Goal: Transaction & Acquisition: Book appointment/travel/reservation

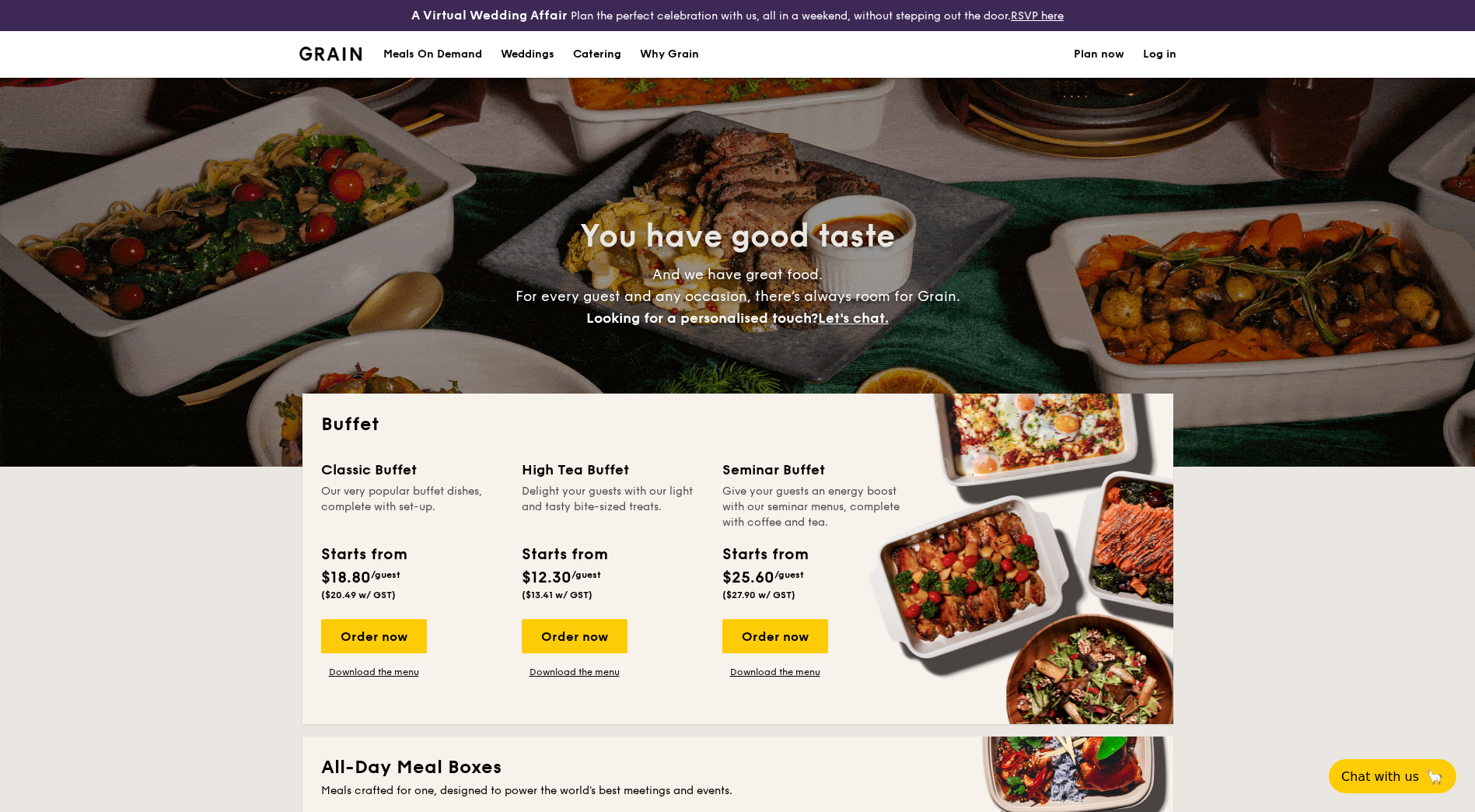
select select
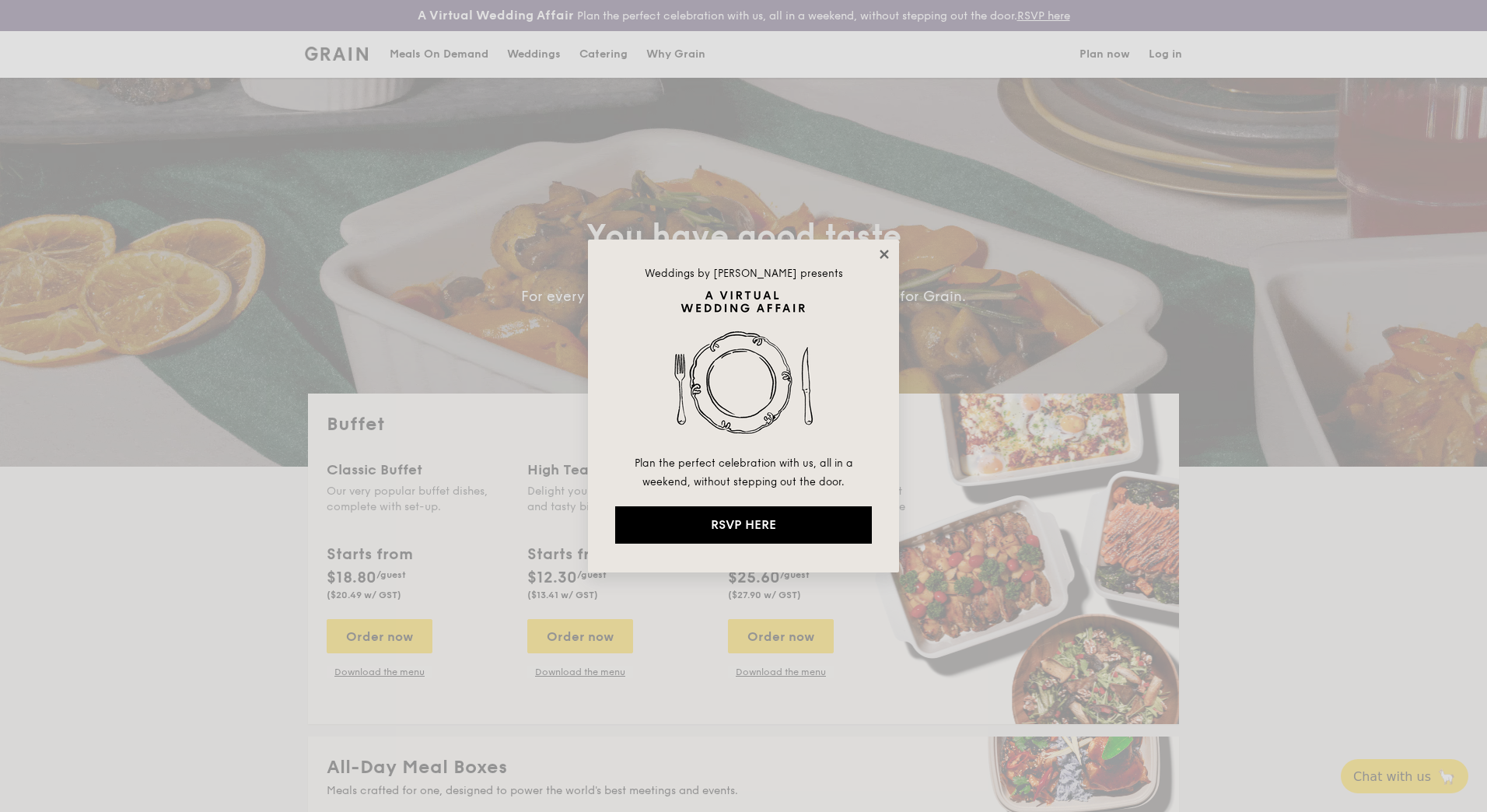
click at [887, 250] on icon at bounding box center [884, 254] width 14 height 14
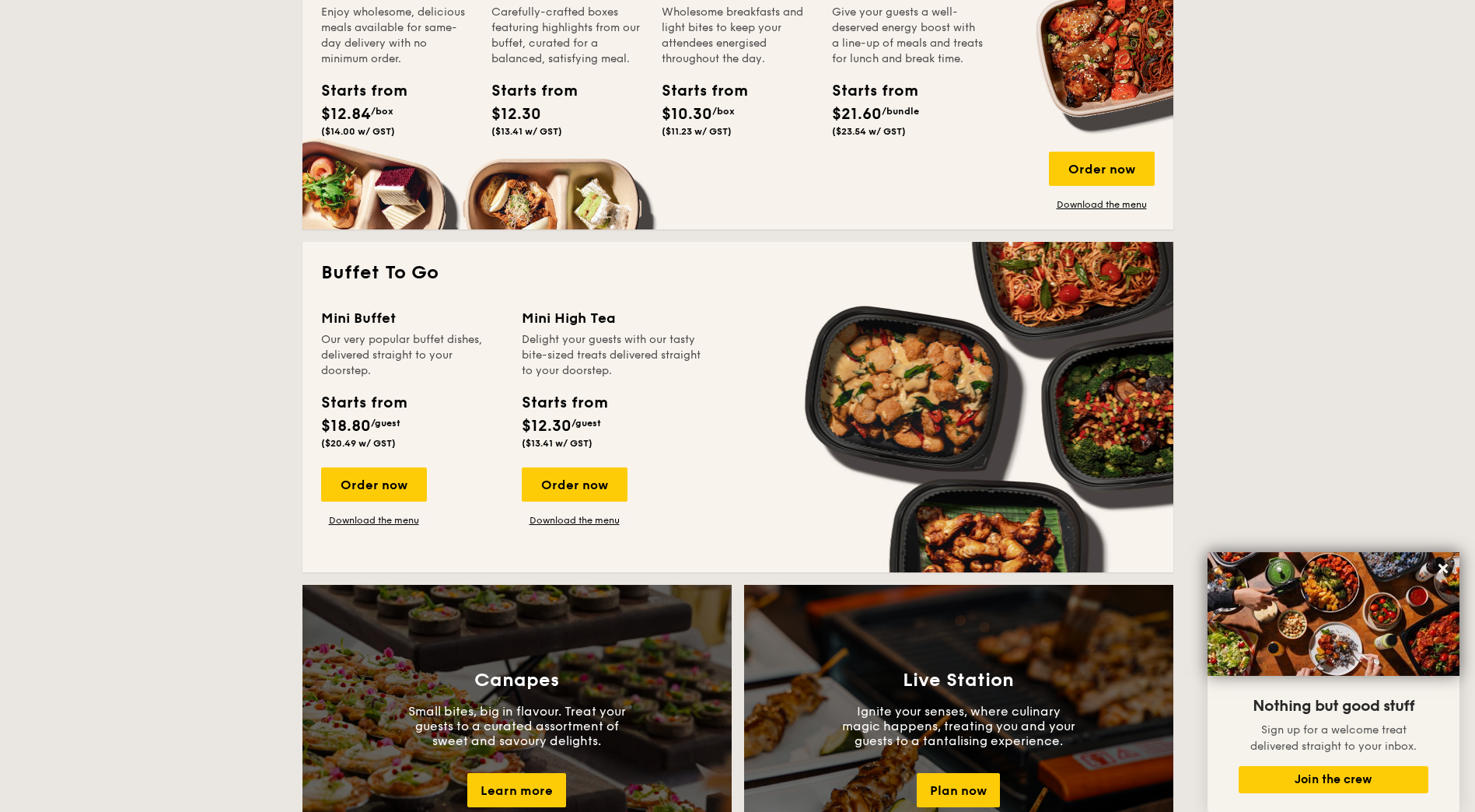
scroll to position [622, 0]
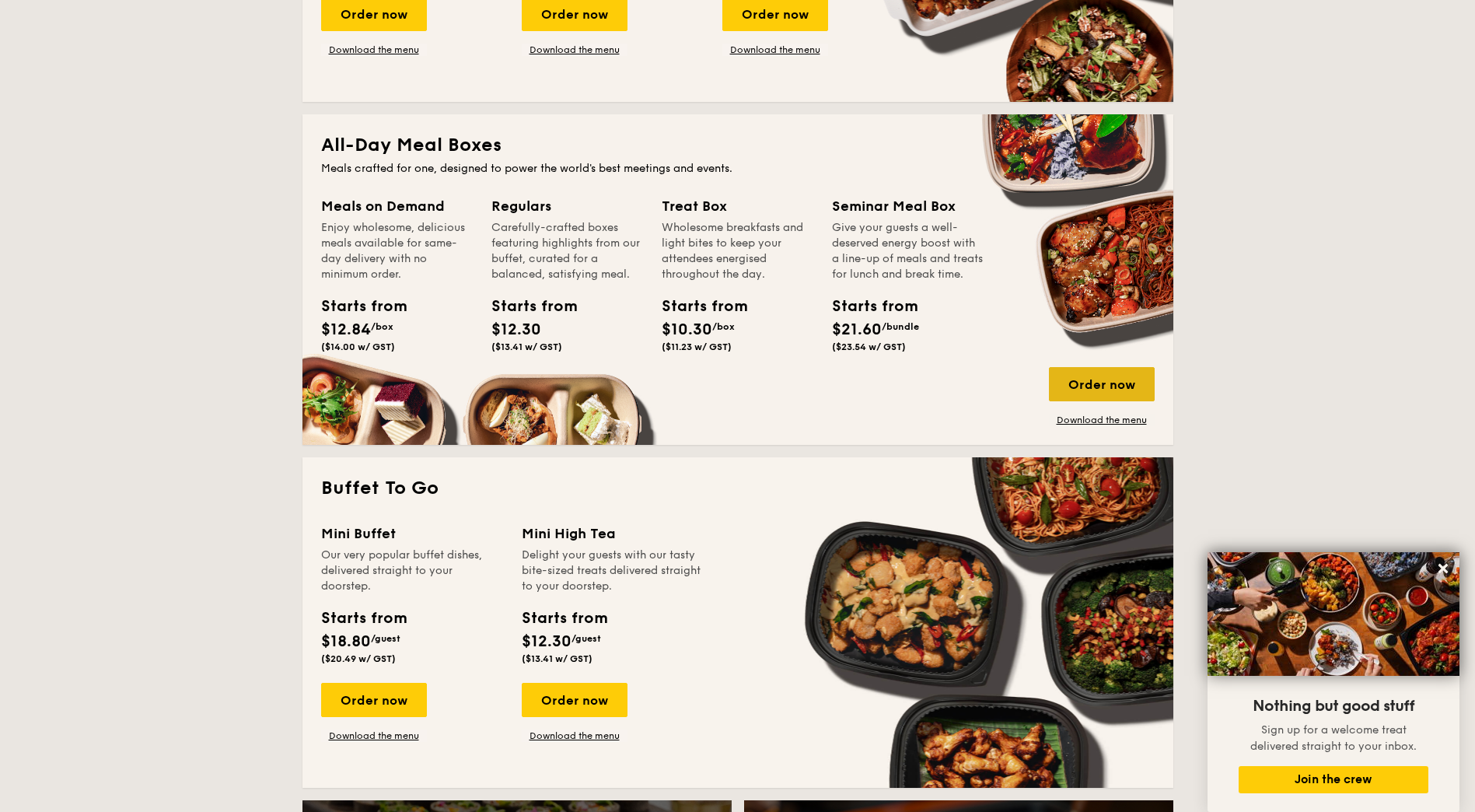
click at [1114, 385] on div "Order now" at bounding box center [1102, 384] width 106 height 35
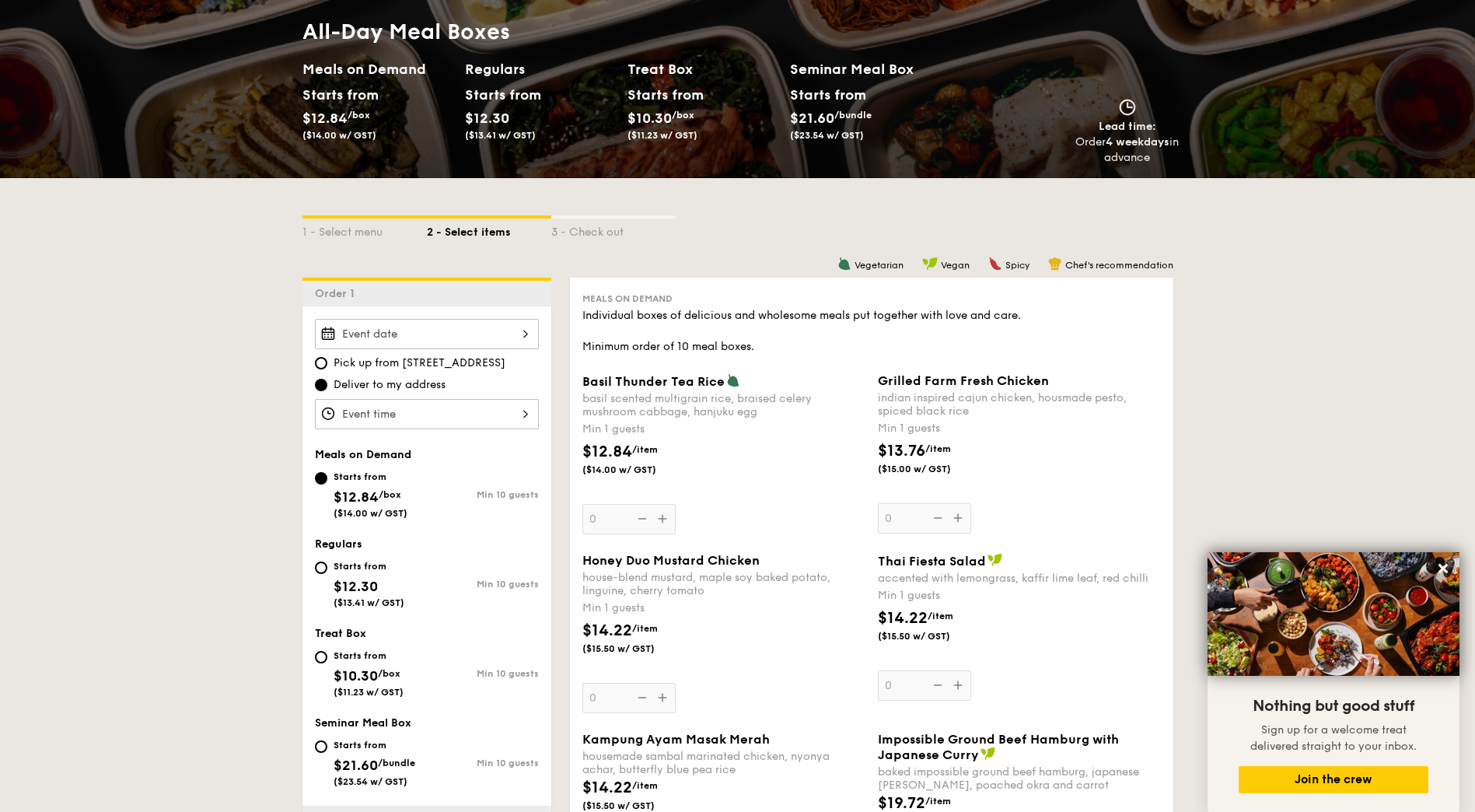
scroll to position [311, 0]
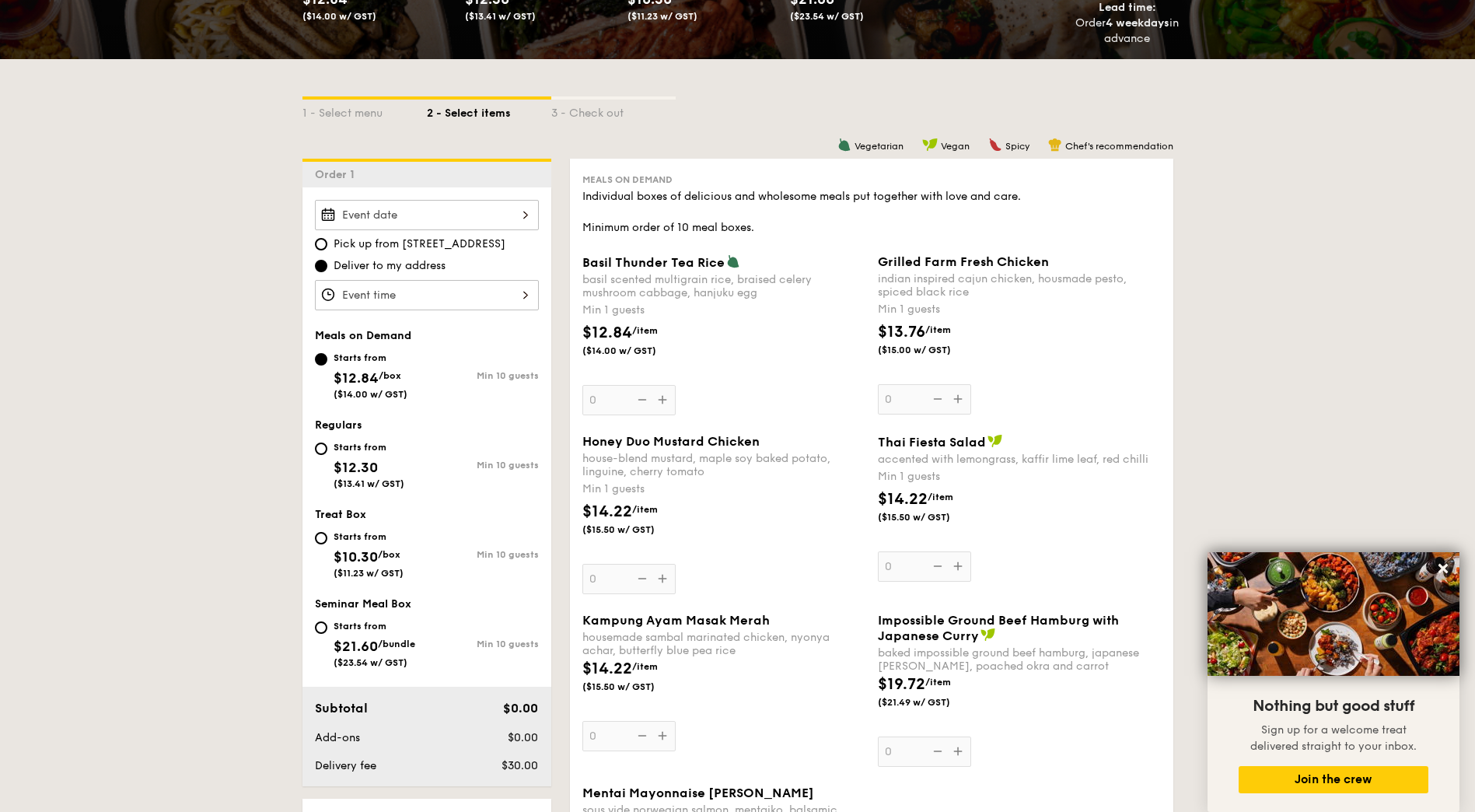
click at [458, 208] on input "Basil Thunder Tea [PERSON_NAME] scented multigrain rice, braised celery mushroo…" at bounding box center [427, 215] width 224 height 31
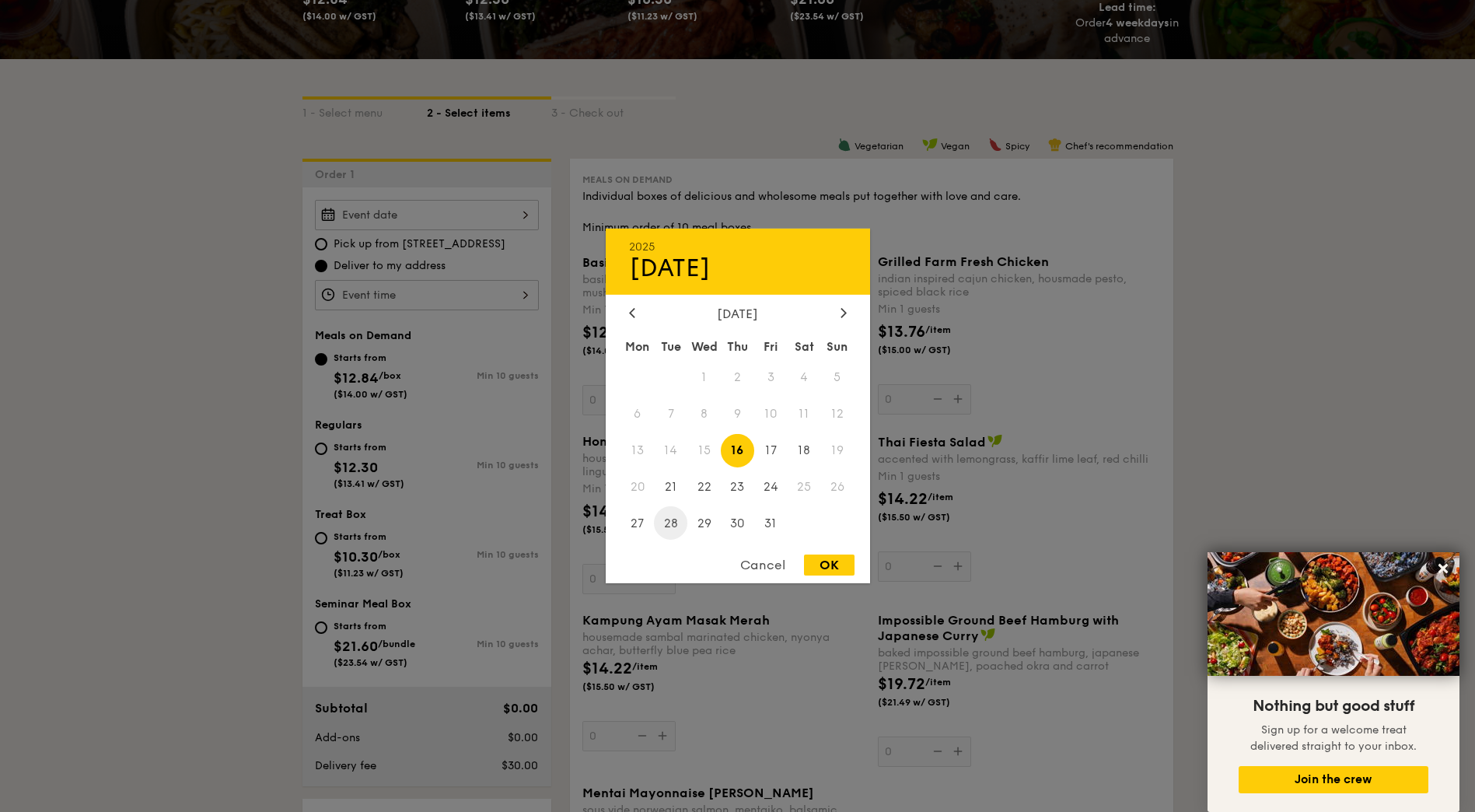
click at [675, 525] on span "28" at bounding box center [671, 523] width 34 height 34
click at [831, 565] on div "OK" at bounding box center [829, 564] width 51 height 21
type input "[DATE]"
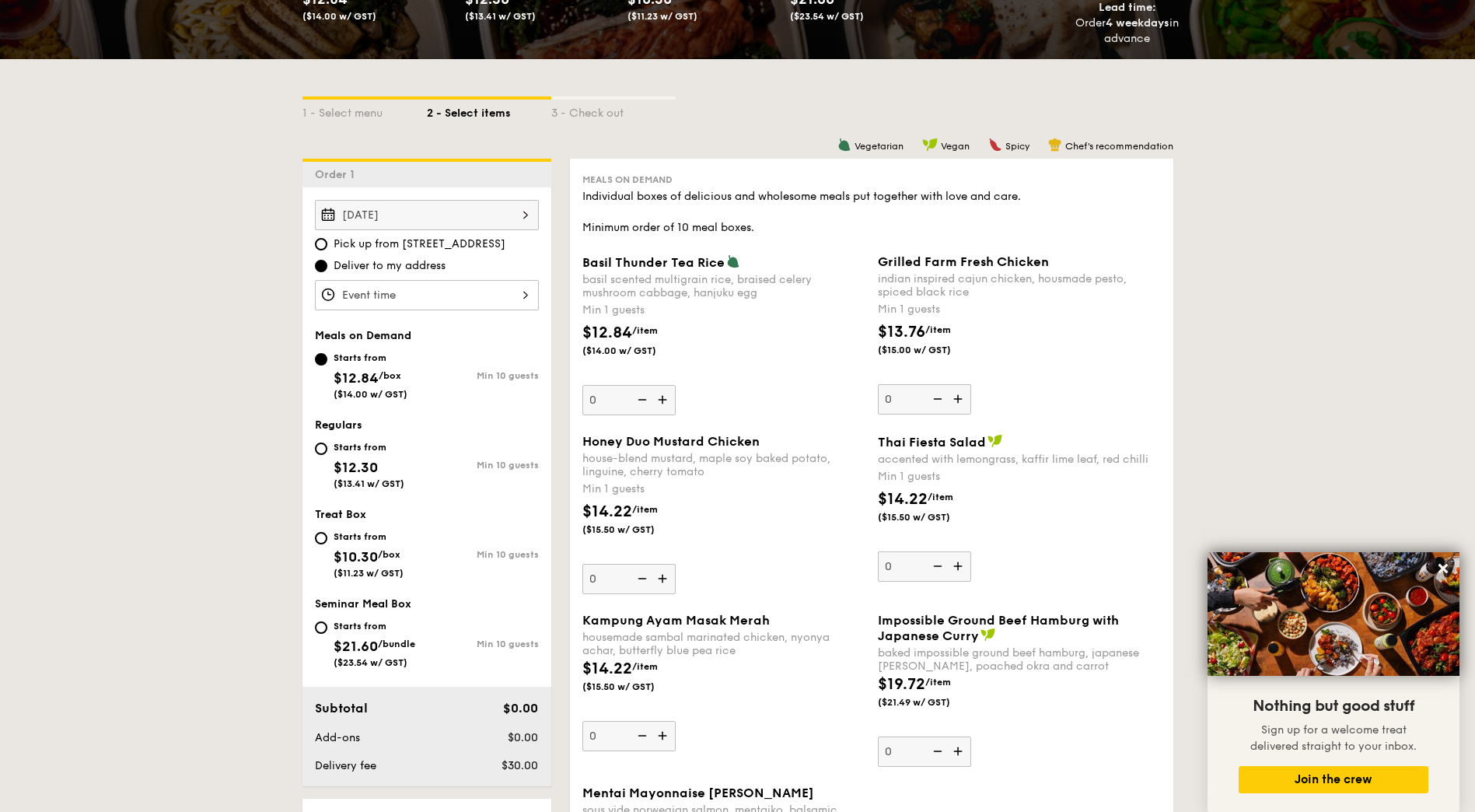
click at [395, 302] on input "Basil Thunder Tea [PERSON_NAME] scented multigrain rice, braised celery mushroo…" at bounding box center [427, 295] width 224 height 31
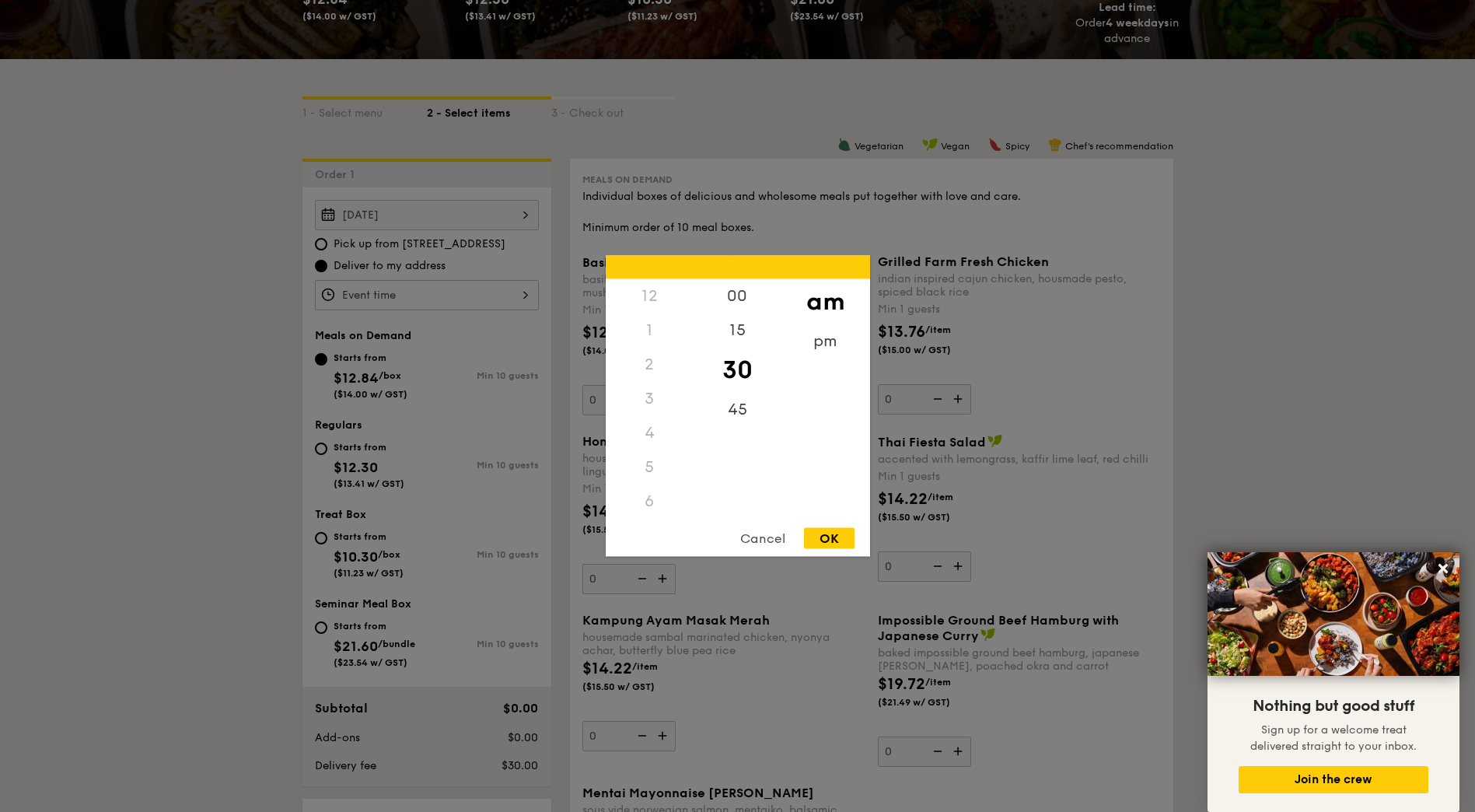
scroll to position [184, 0]
click at [642, 452] on div "10" at bounding box center [649, 459] width 88 height 46
click at [738, 369] on div "30" at bounding box center [737, 370] width 88 height 46
click at [833, 541] on div "OK" at bounding box center [829, 538] width 51 height 21
type input "10:30AM"
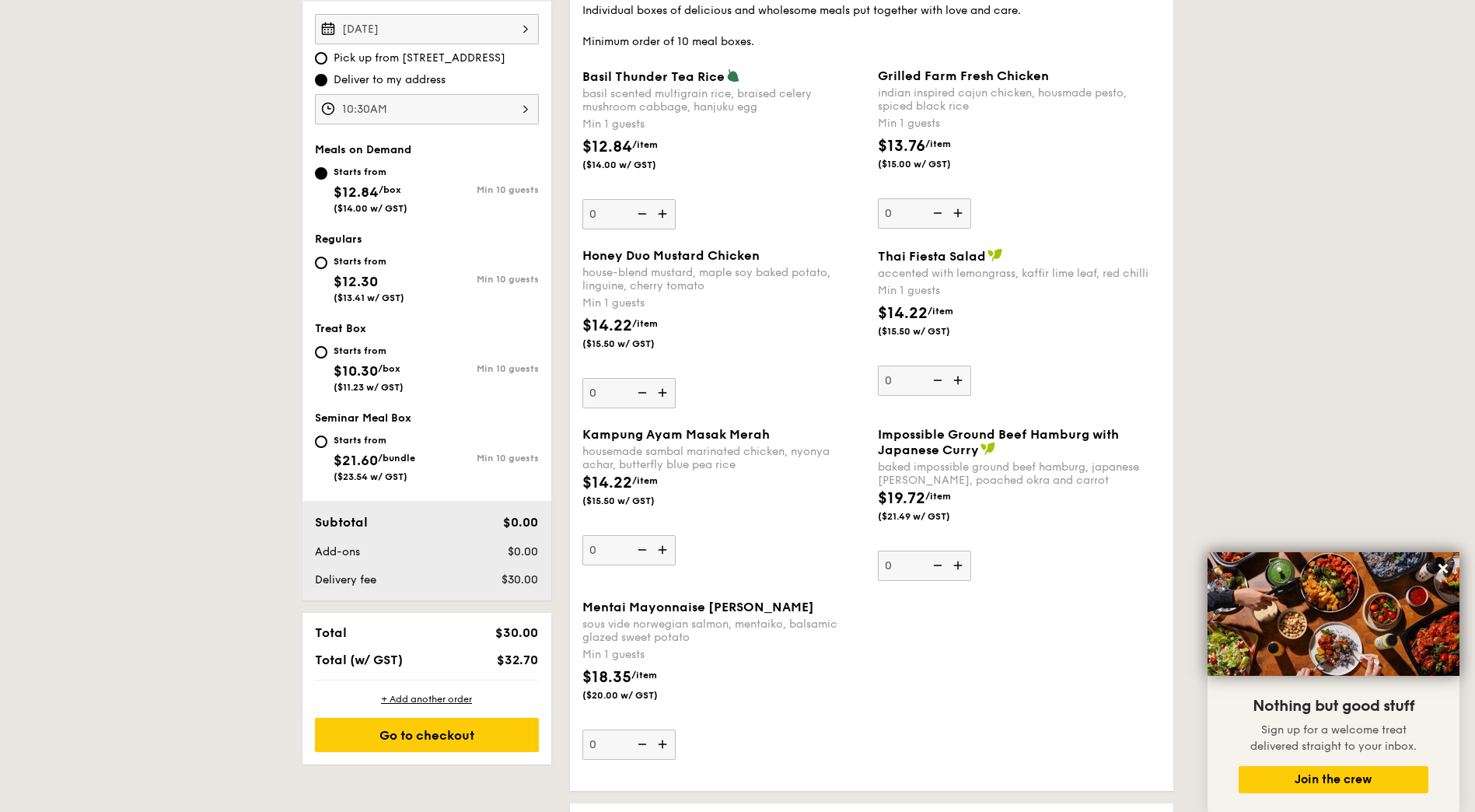
scroll to position [466, 0]
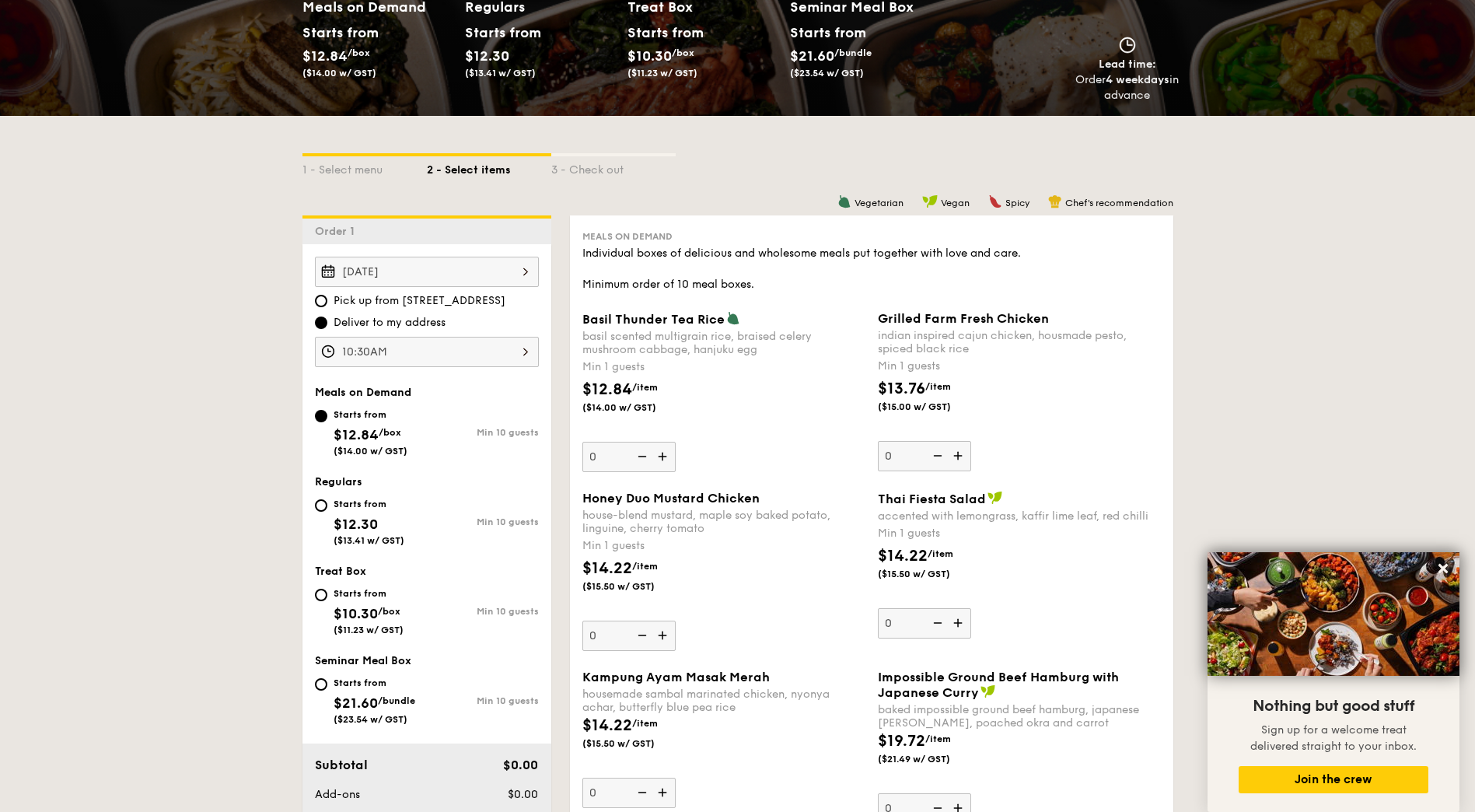
scroll to position [233, 0]
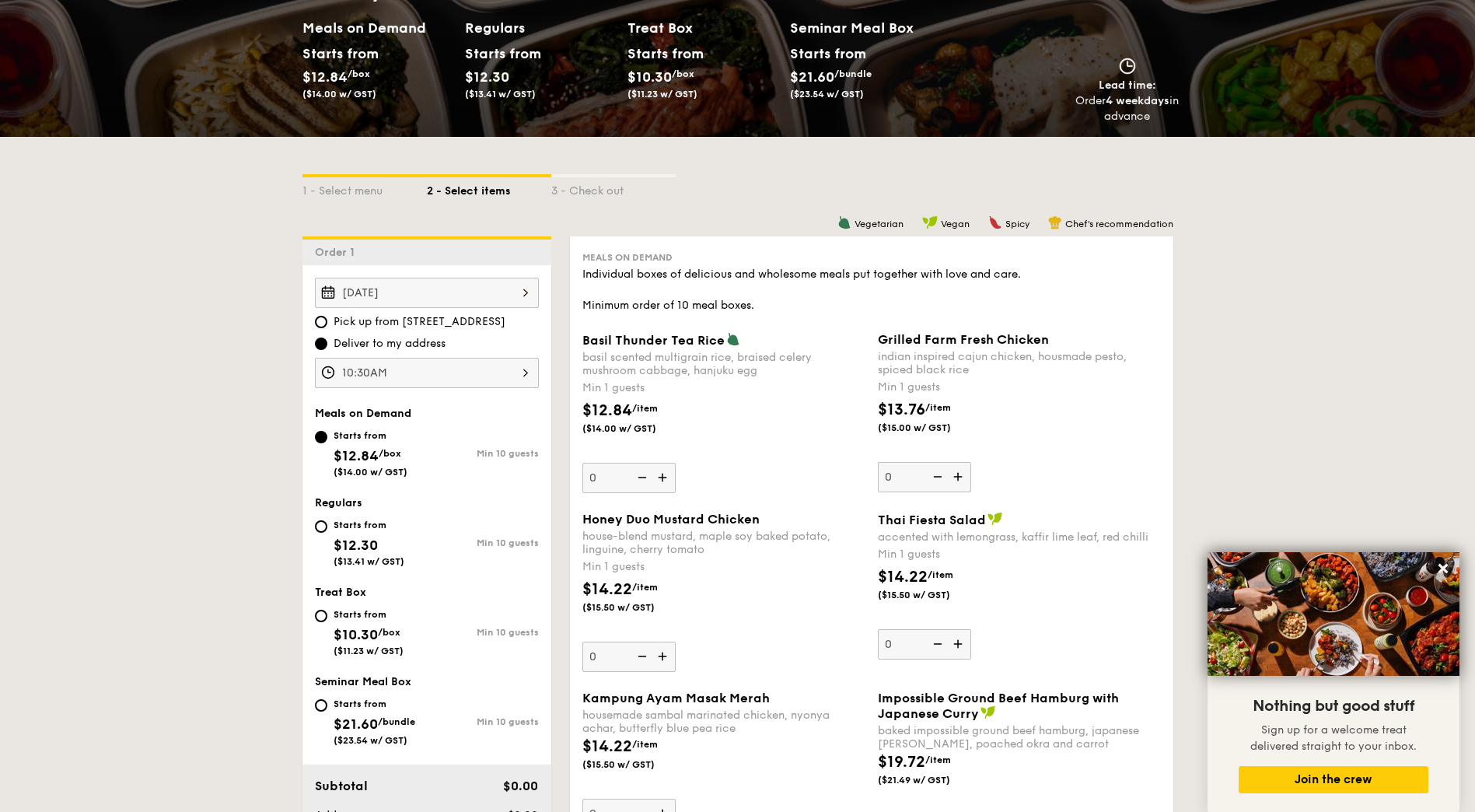
drag, startPoint x: 181, startPoint y: 379, endPoint x: 160, endPoint y: 457, distance: 80.8
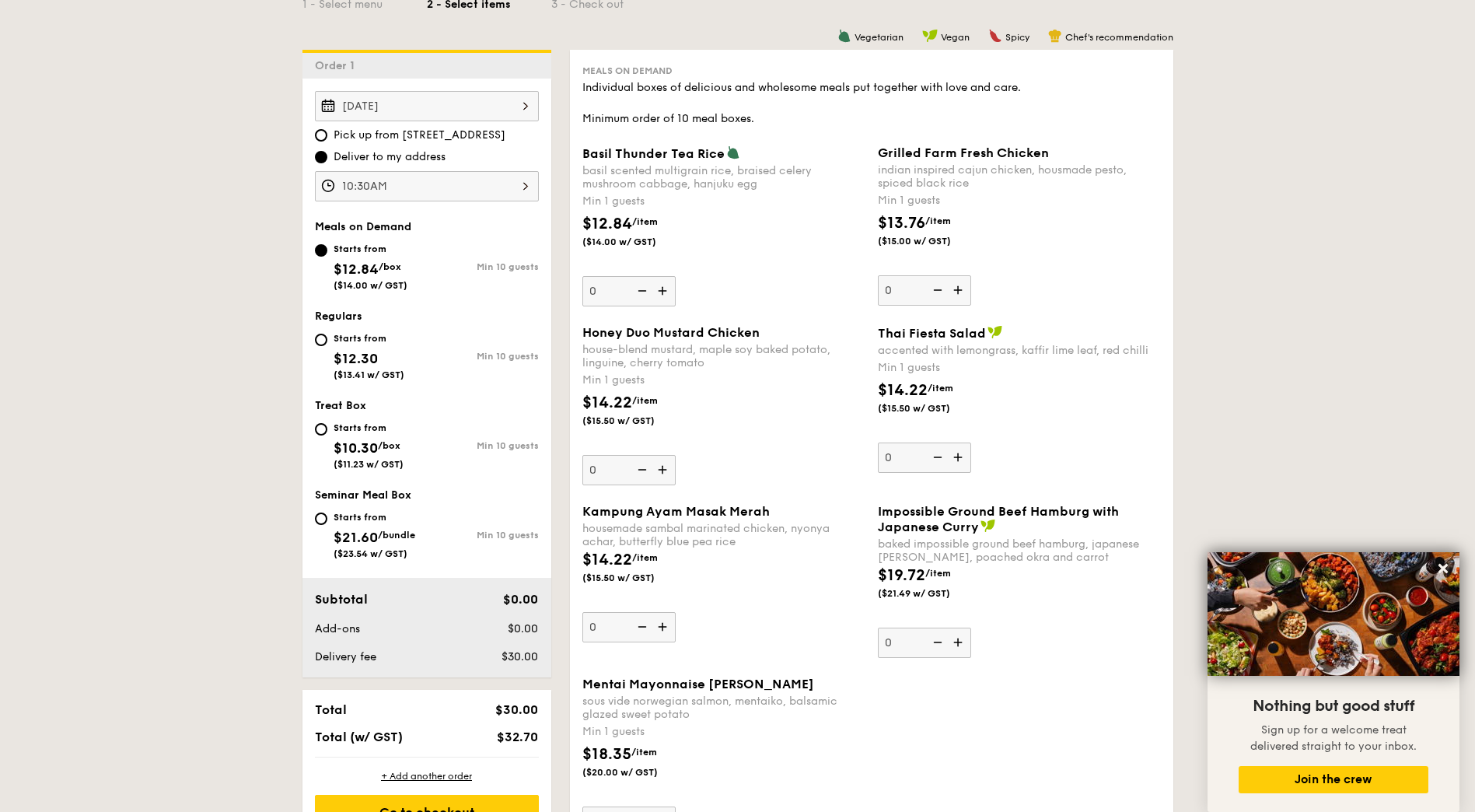
scroll to position [396, 0]
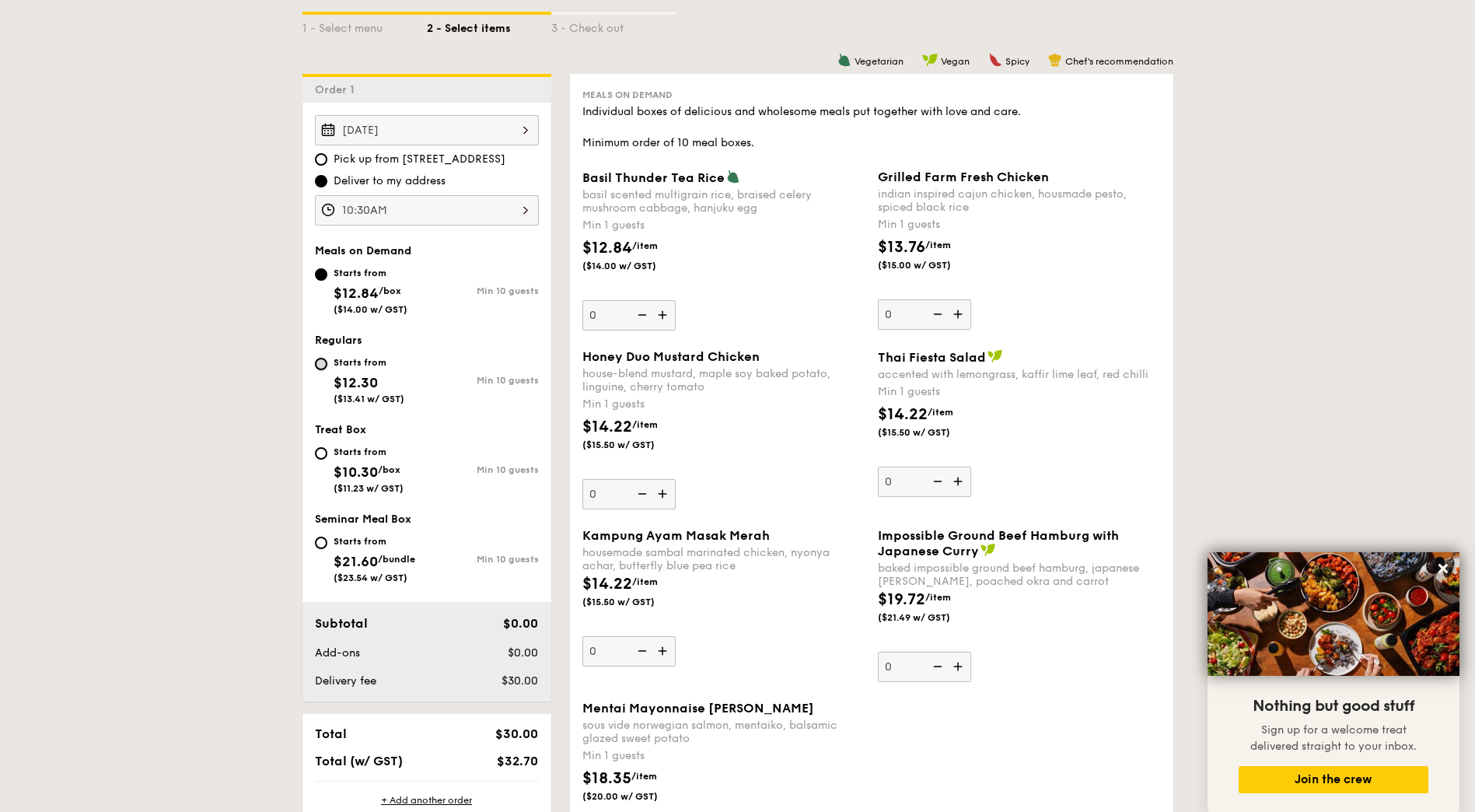
click at [321, 363] on input "Starts from $12.30 ($13.41 w/ GST) Min 10 guests" at bounding box center [321, 363] width 13 height 13
radio input "true"
click at [321, 363] on input "Starts from $12.30 ($13.41 w/ GST) Min 10 guests" at bounding box center [321, 363] width 13 height 13
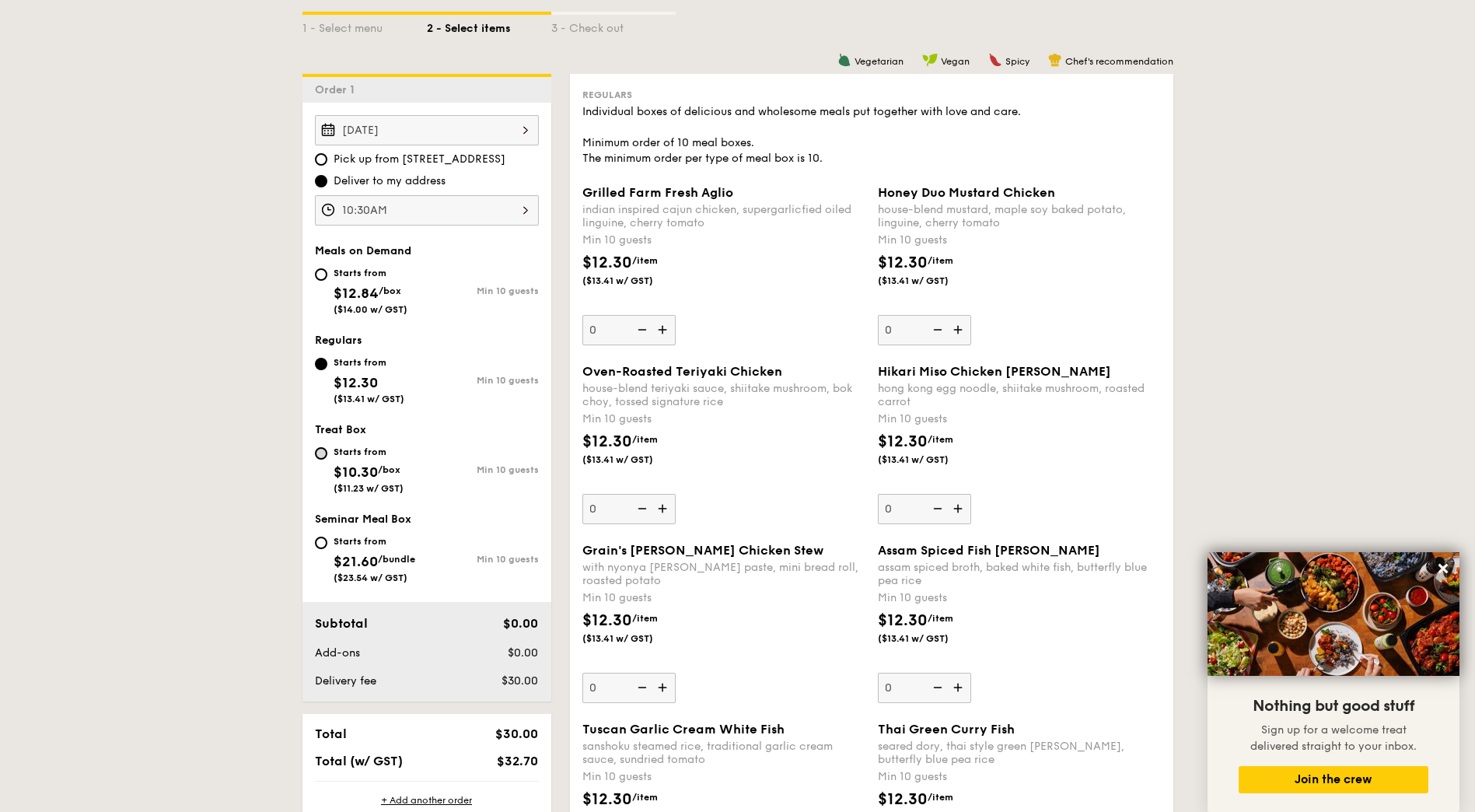
click at [319, 447] on div "Starts from $10.30 /box ($11.23 w/ GST)" at bounding box center [370, 468] width 112 height 51
click at [319, 447] on input "Starts from $10.30 /box ($11.23 w/ GST) Min 10 guests" at bounding box center [321, 453] width 13 height 13
radio input "true"
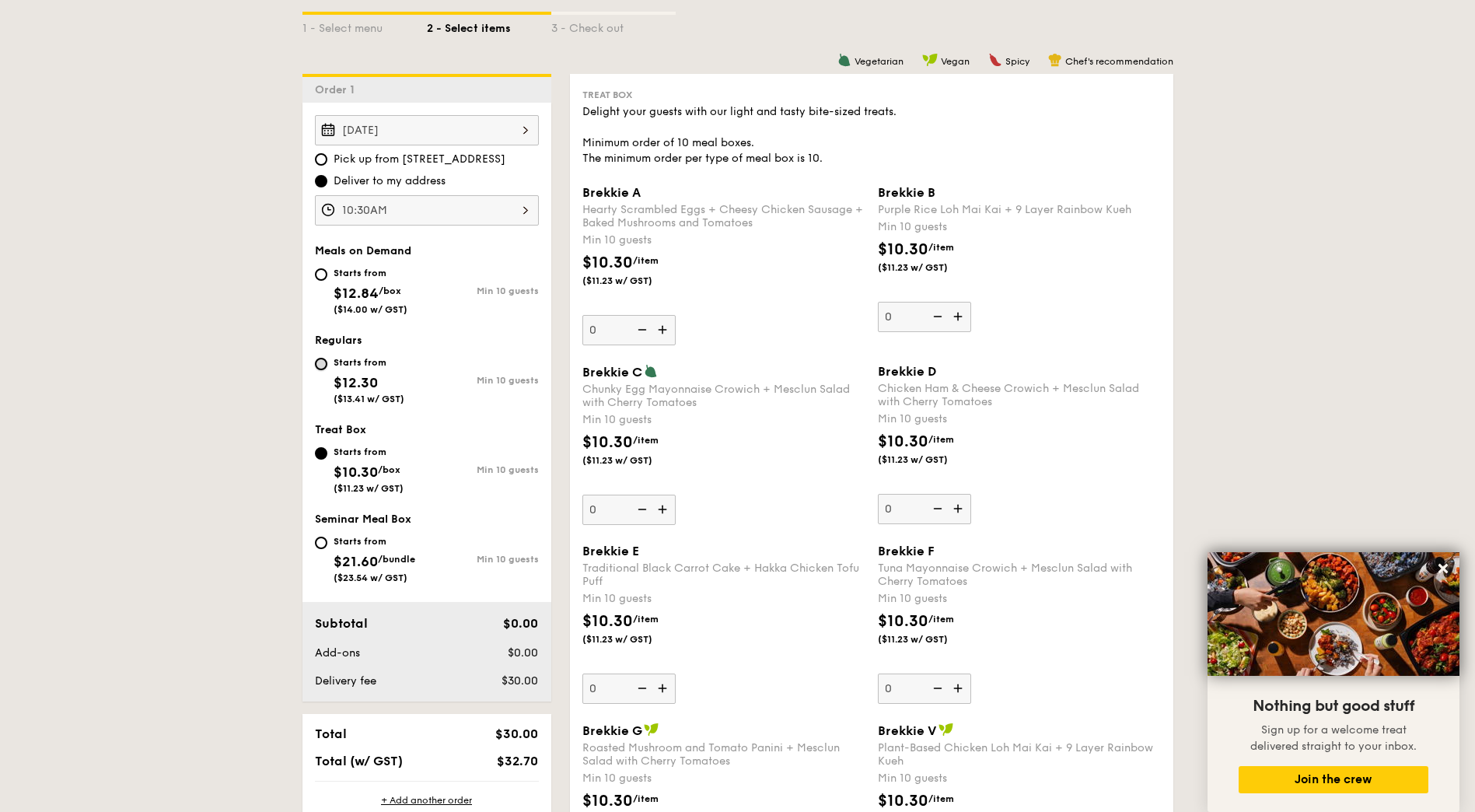
click at [320, 364] on input "Starts from $12.30 ($13.41 w/ GST) Min 10 guests" at bounding box center [321, 363] width 13 height 13
radio input "true"
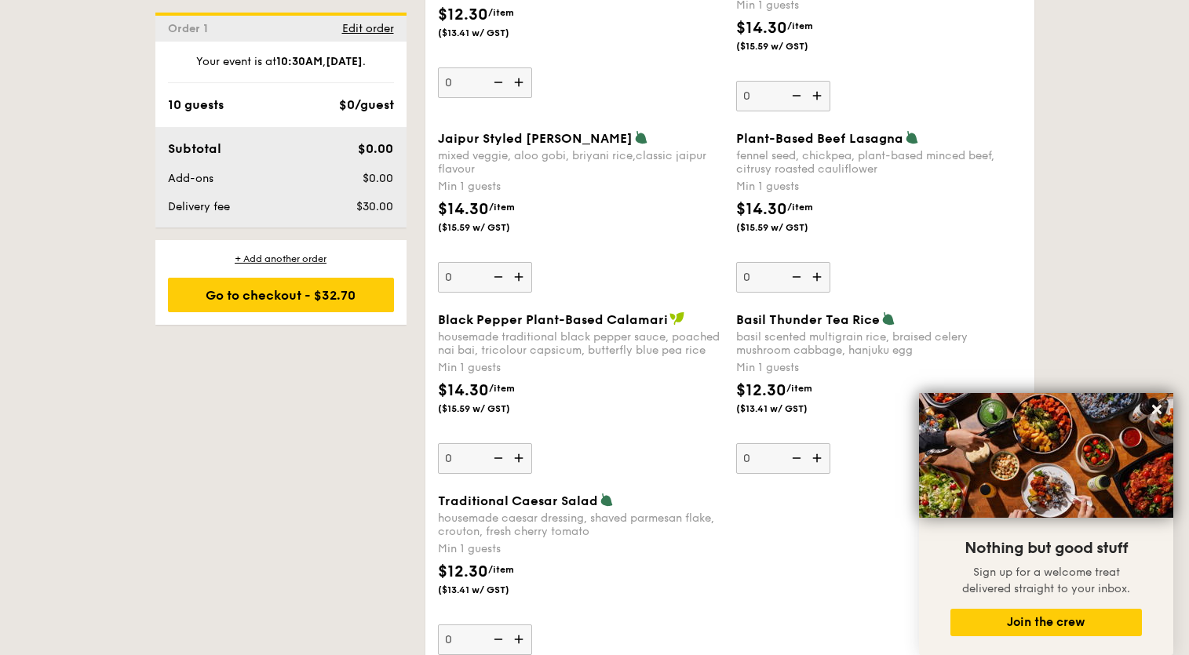
scroll to position [1721, 0]
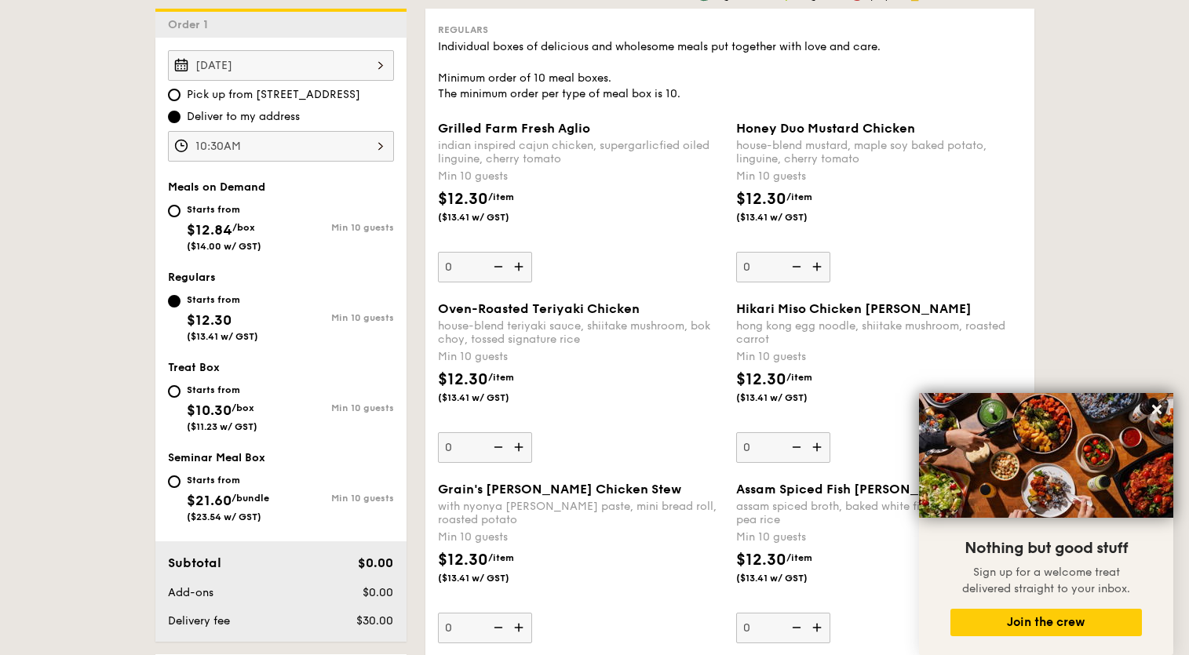
scroll to position [461, 0]
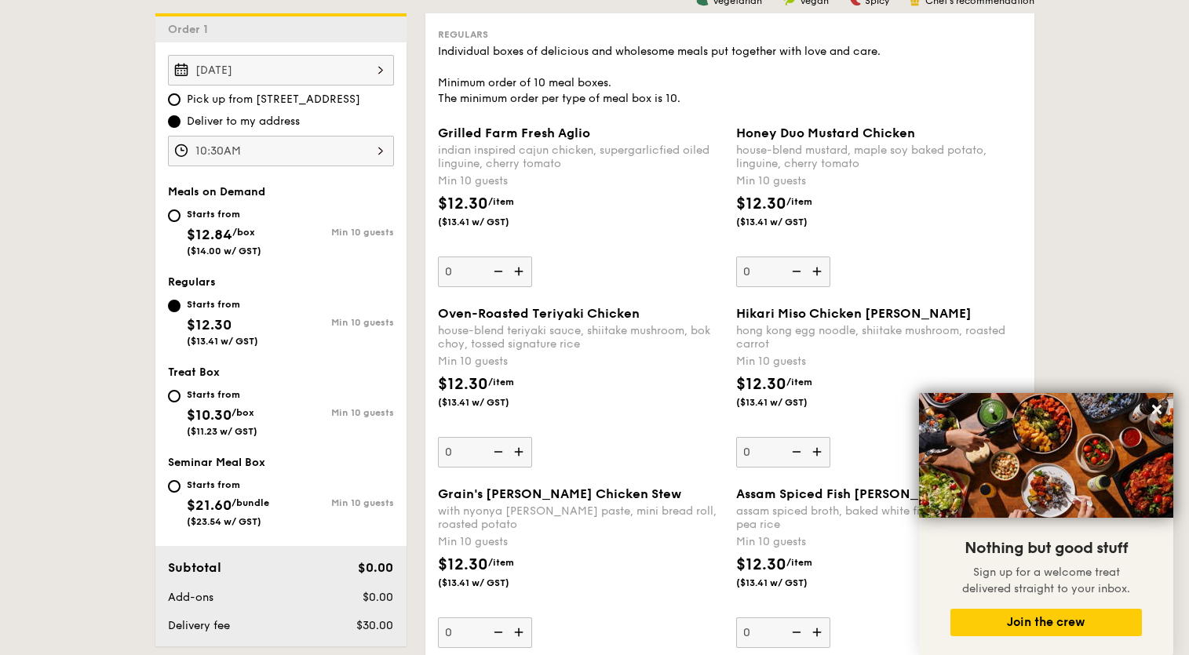
click at [174, 478] on div "Starts from $21.60 /bundle ($23.54 w/ GST)" at bounding box center [224, 502] width 113 height 52
click at [174, 480] on input "Starts from $21.60 /bundle ($23.54 w/ GST) Min 10 guests" at bounding box center [174, 486] width 13 height 13
radio input "true"
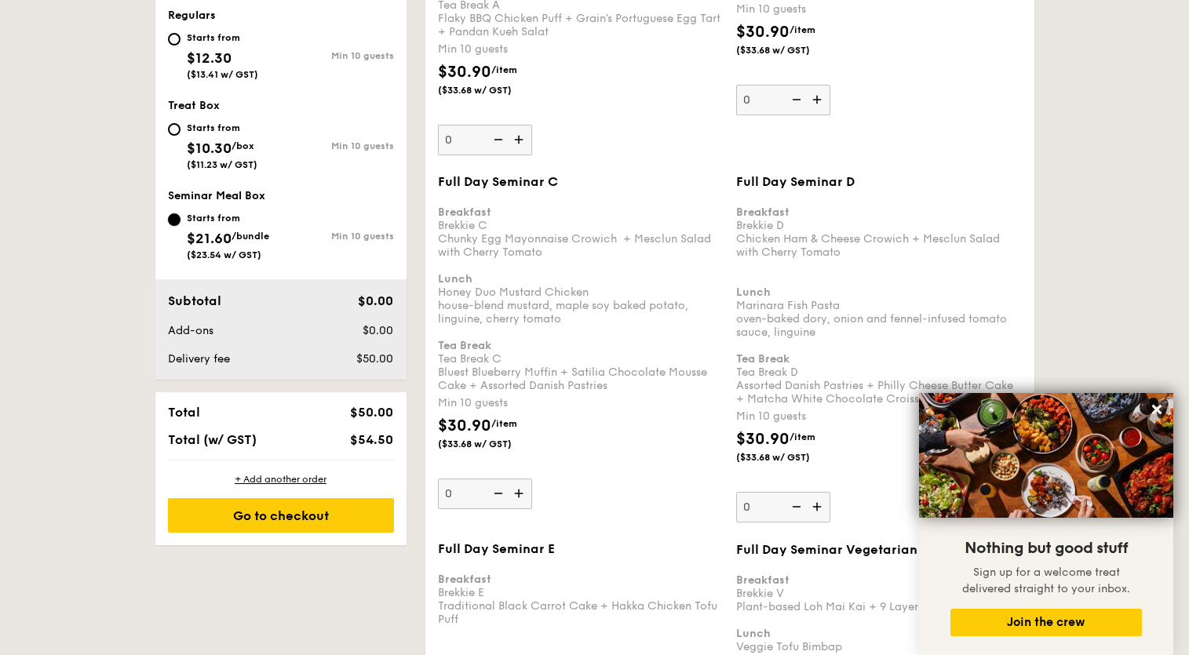
scroll to position [966, 0]
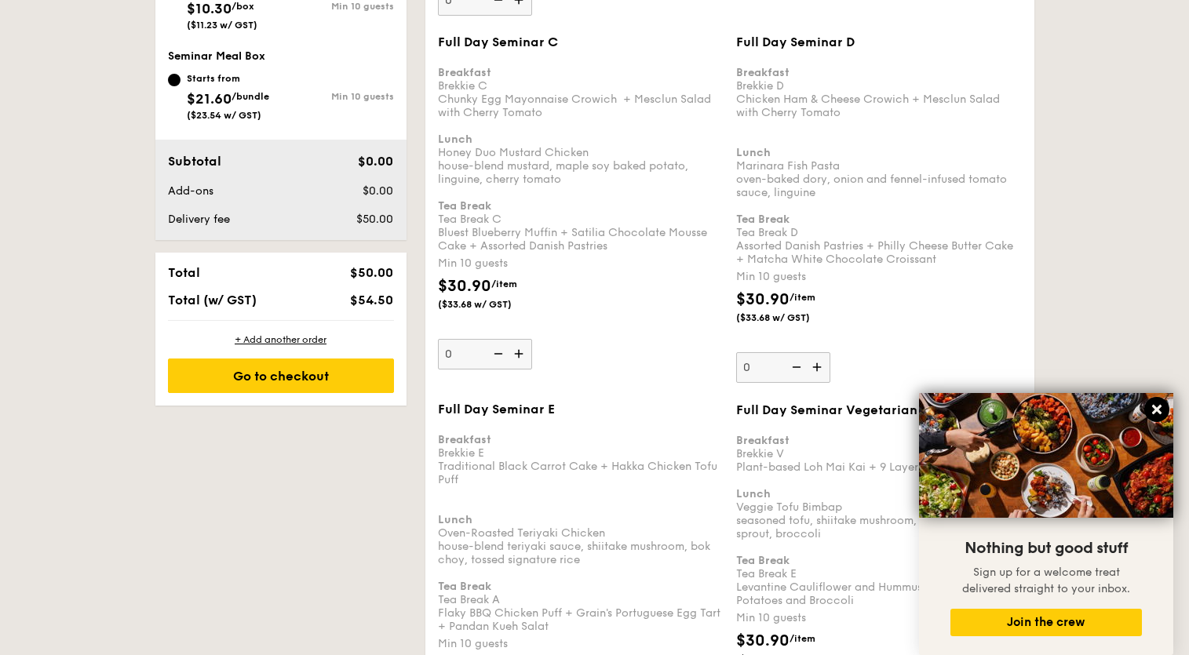
click at [1158, 407] on icon at bounding box center [1156, 409] width 9 height 9
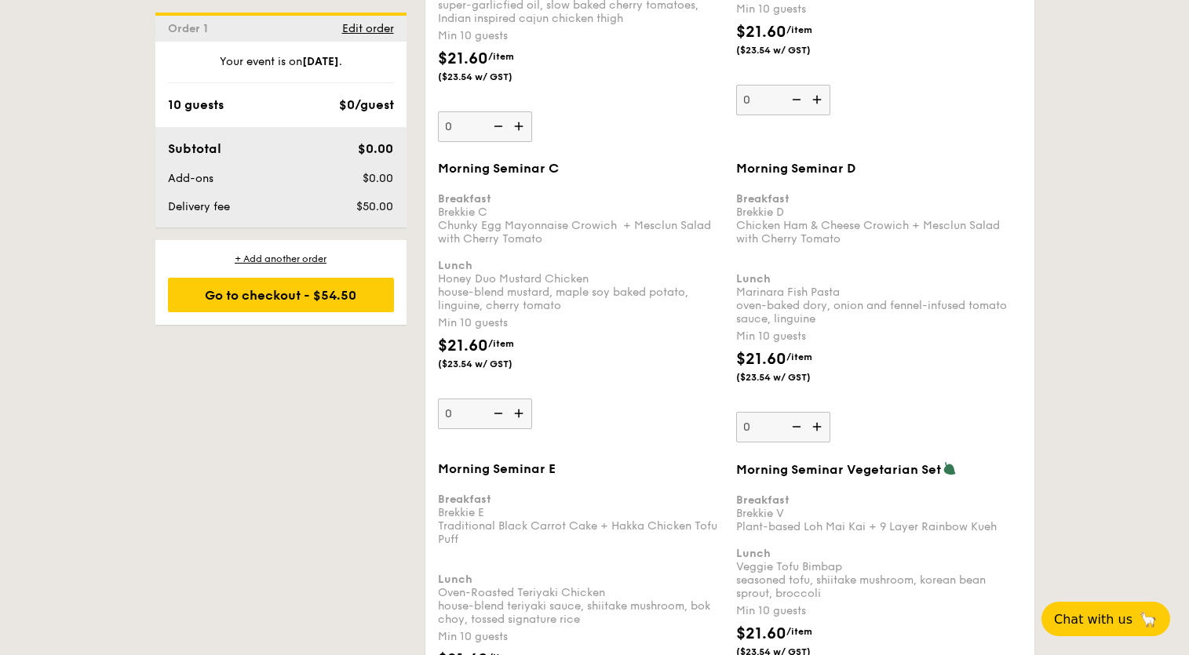
scroll to position [2128, 0]
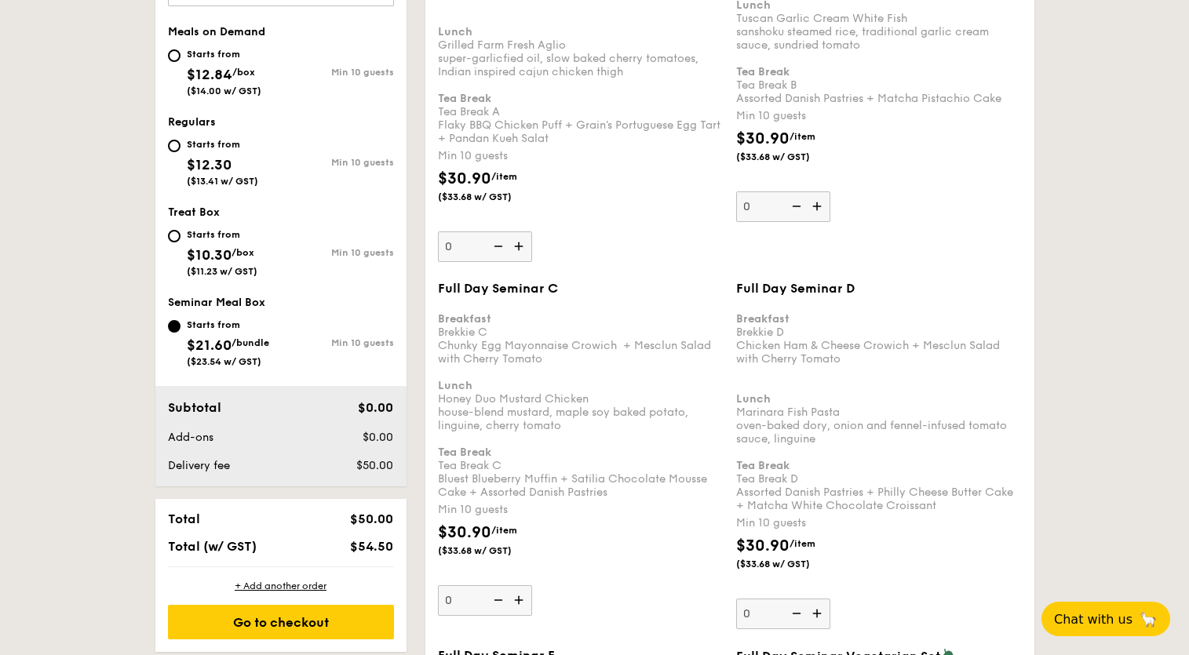
scroll to position [740, 0]
